Goal: Check status

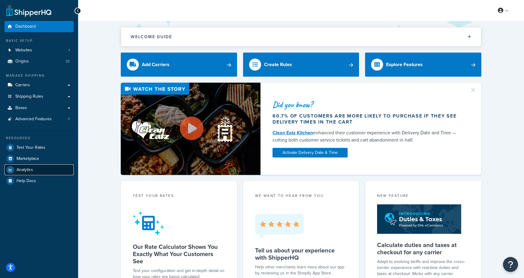
click at [27, 168] on span "Analytics" at bounding box center [25, 169] width 17 height 5
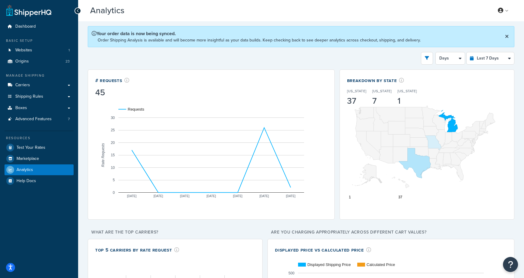
click at [479, 59] on select "Last 24 Hours Last 7 Days Last 30 Days Last 3 Months Last 6 Months Last 12 Mont…" at bounding box center [489, 58] width 47 height 12
select select "last_3_months"
click at [467, 52] on select "Last 24 Hours Last 7 Days Last 30 Days Last 3 Months Last 6 Months Last 12 Mont…" at bounding box center [489, 58] width 47 height 12
select select "1w"
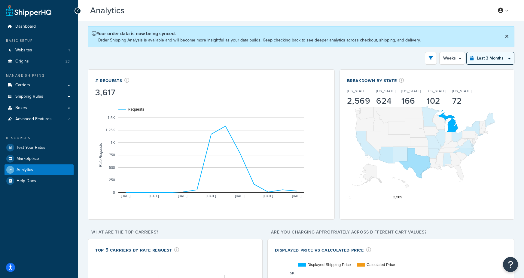
click at [482, 56] on select "Last 24 Hours Last 7 Days Last 30 Days Last 3 Months Last 6 Months Last 12 Mont…" at bounding box center [489, 58] width 47 height 12
select select "last_30_days"
click at [467, 52] on select "Last 24 Hours Last 7 Days Last 30 Days Last 3 Months Last 6 Months Last 12 Mont…" at bounding box center [489, 58] width 47 height 12
select select "5d"
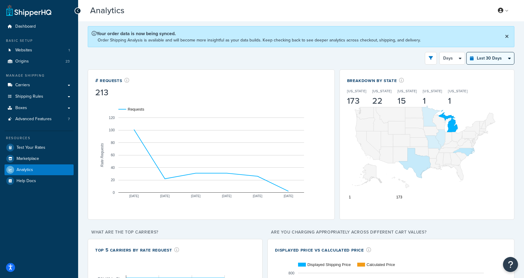
click at [481, 60] on select "Last 24 Hours Last 7 Days Last 30 Days Last 3 Months Last 6 Months Last 12 Mont…" at bounding box center [489, 58] width 47 height 12
select select "last_3_months"
click at [467, 52] on select "Last 24 Hours Last 7 Days Last 30 Days Last 3 Months Last 6 Months Last 12 Mont…" at bounding box center [489, 58] width 47 height 12
select select "1w"
